Goal: Transaction & Acquisition: Subscribe to service/newsletter

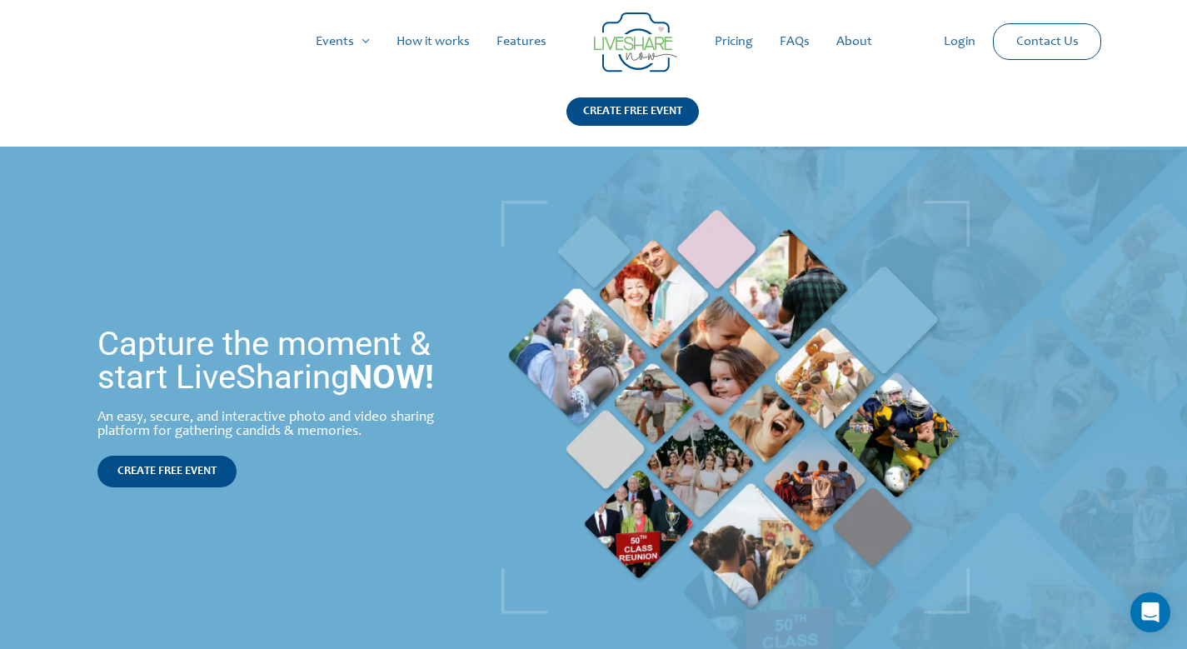
click at [741, 42] on link "Pricing" at bounding box center [733, 41] width 65 height 53
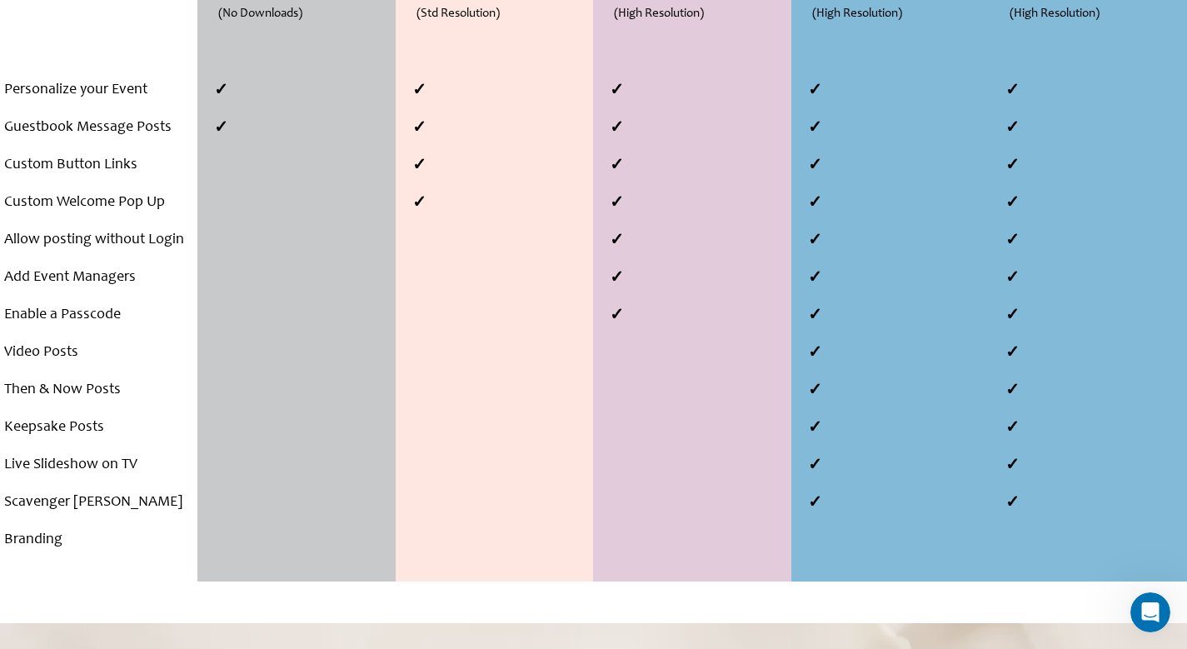
scroll to position [444, 0]
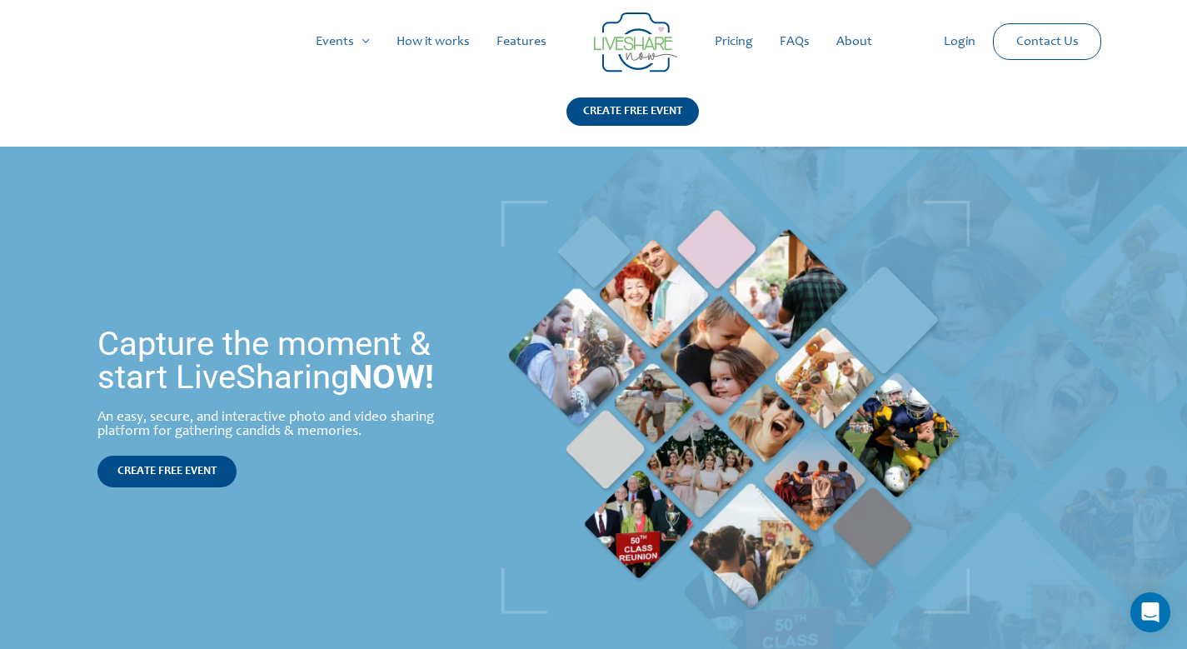
click at [729, 41] on link "Pricing" at bounding box center [733, 41] width 65 height 53
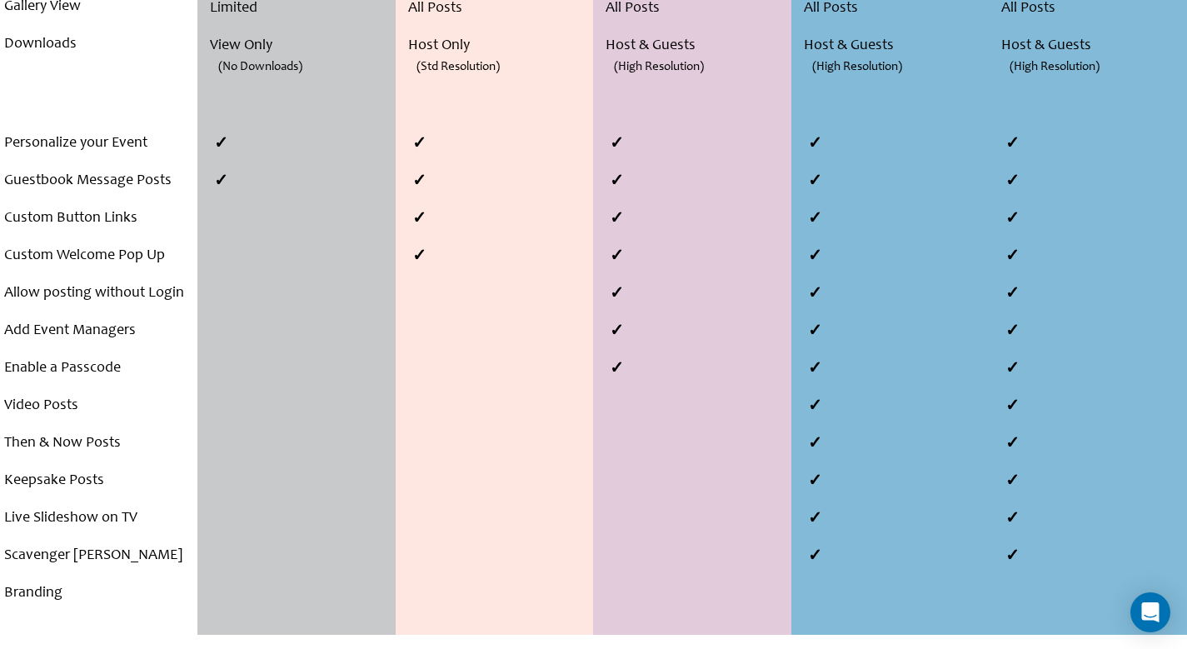
scroll to position [444, 0]
